Goal: Find contact information: Obtain details needed to contact an individual or organization

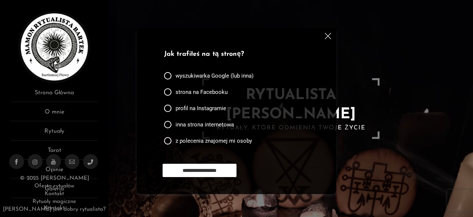
click at [329, 40] on div at bounding box center [326, 37] width 9 height 9
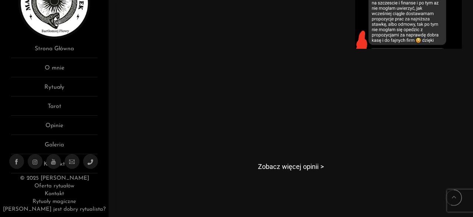
scroll to position [423, 0]
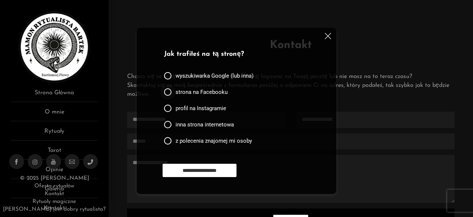
click at [165, 92] on div at bounding box center [167, 91] width 7 height 7
click at [191, 170] on input "**********" at bounding box center [200, 170] width 74 height 13
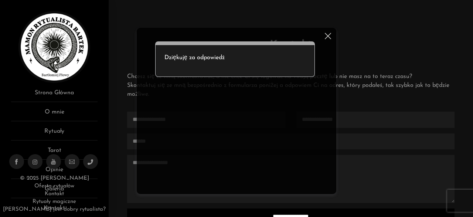
click at [329, 33] on img at bounding box center [328, 36] width 6 height 6
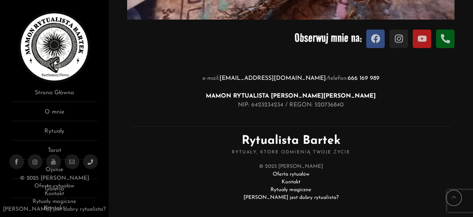
scroll to position [481, 0]
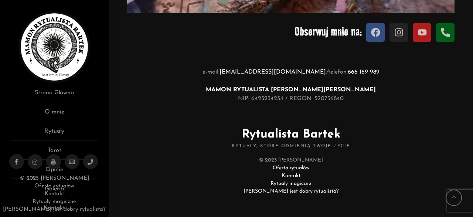
drag, startPoint x: 340, startPoint y: 69, endPoint x: 377, endPoint y: 71, distance: 37.4
click at [377, 71] on p "e-mail: [EMAIL_ADDRESS][DOMAIN_NAME] / telefon: [PHONE_NUMBER] MAMON RYTUALISTA…" at bounding box center [290, 85] width 335 height 35
copy p "666 169 989"
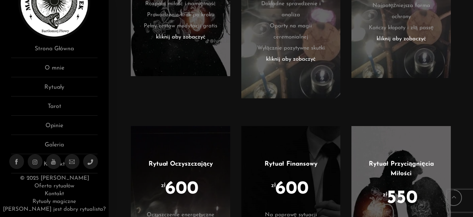
scroll to position [1767, 0]
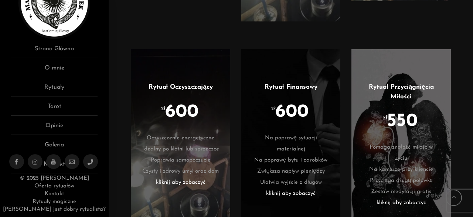
click at [288, 188] on li "kliknij aby zobaczyć" at bounding box center [290, 193] width 77 height 11
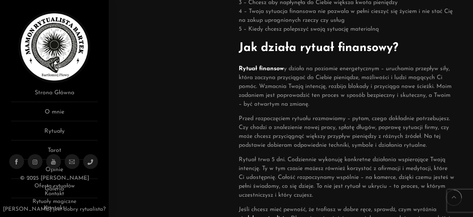
scroll to position [115, 0]
